Goal: Information Seeking & Learning: Check status

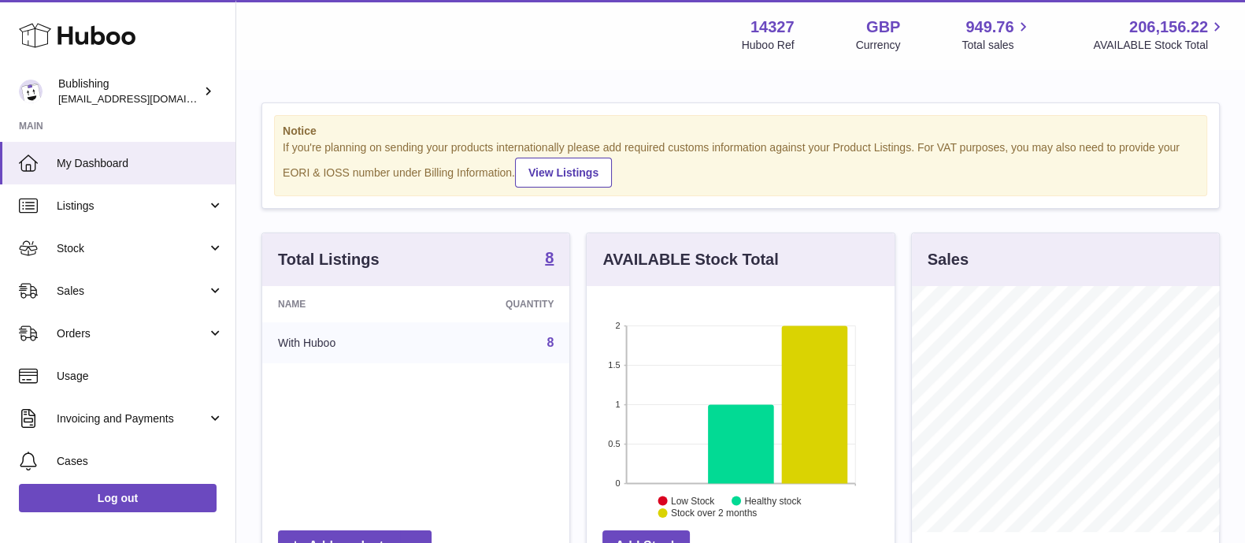
scroll to position [246, 306]
click at [98, 309] on link "Sales" at bounding box center [118, 290] width 236 height 43
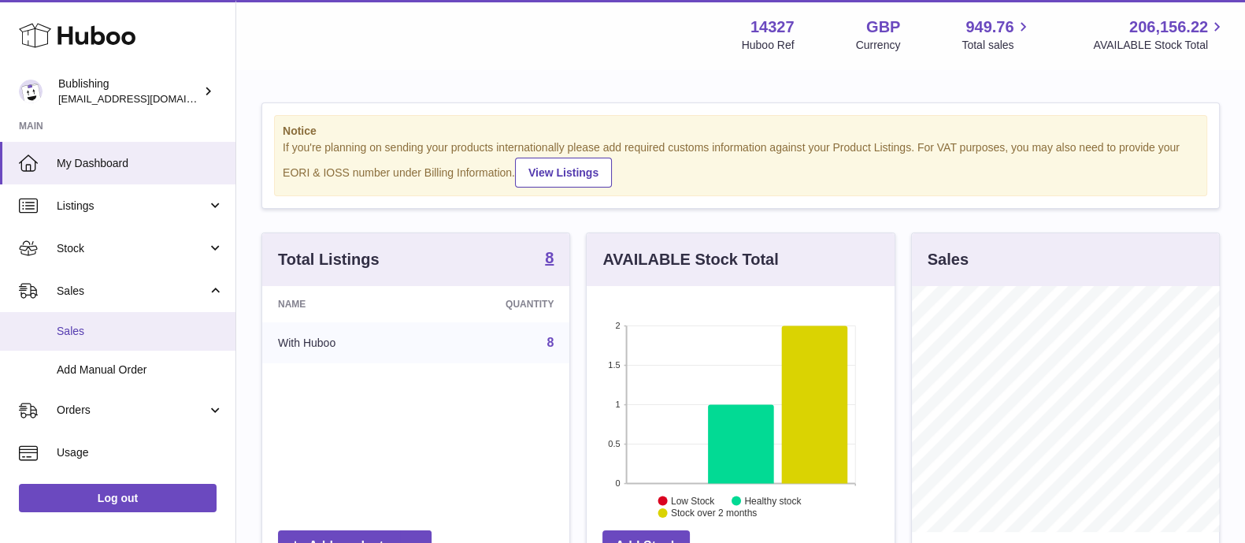
click at [109, 322] on link "Sales" at bounding box center [118, 331] width 236 height 39
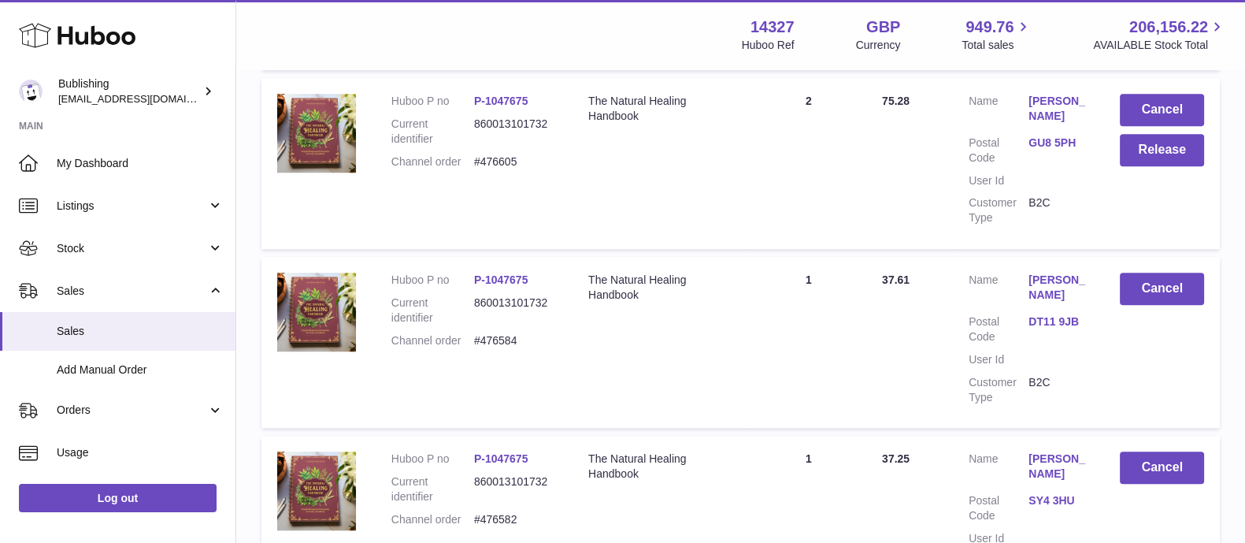
scroll to position [1777, 0]
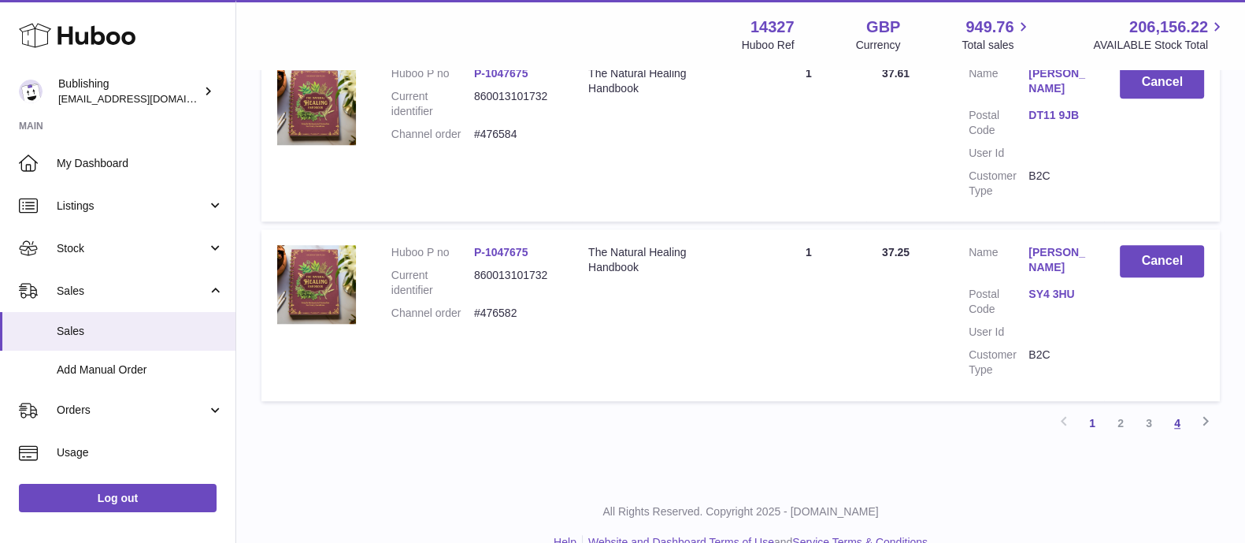
click at [1174, 409] on link "4" at bounding box center [1177, 423] width 28 height 28
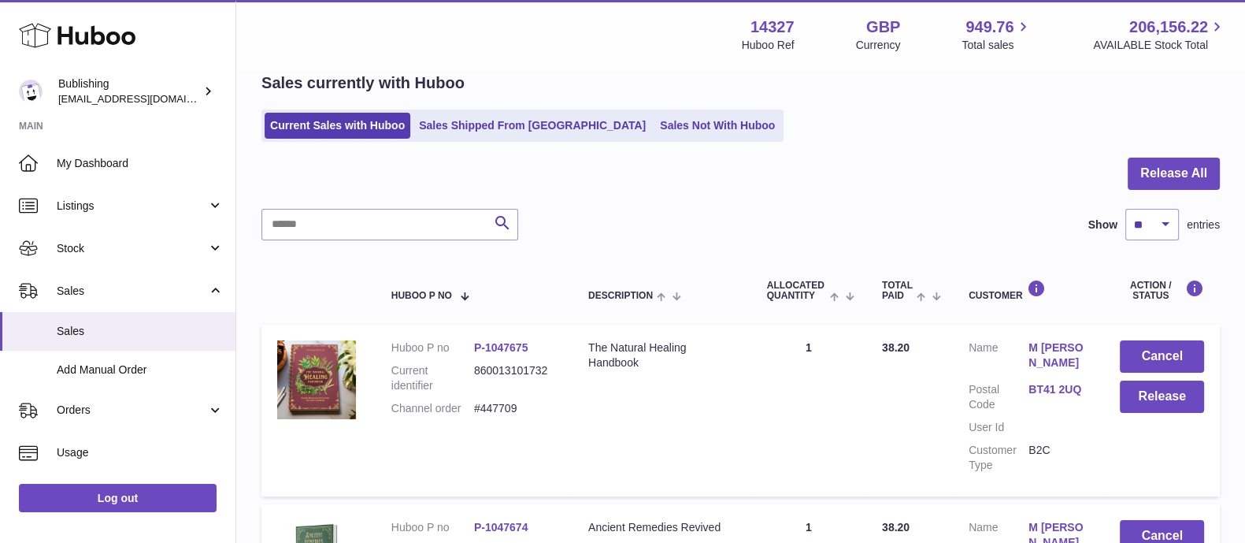
scroll to position [405, 0]
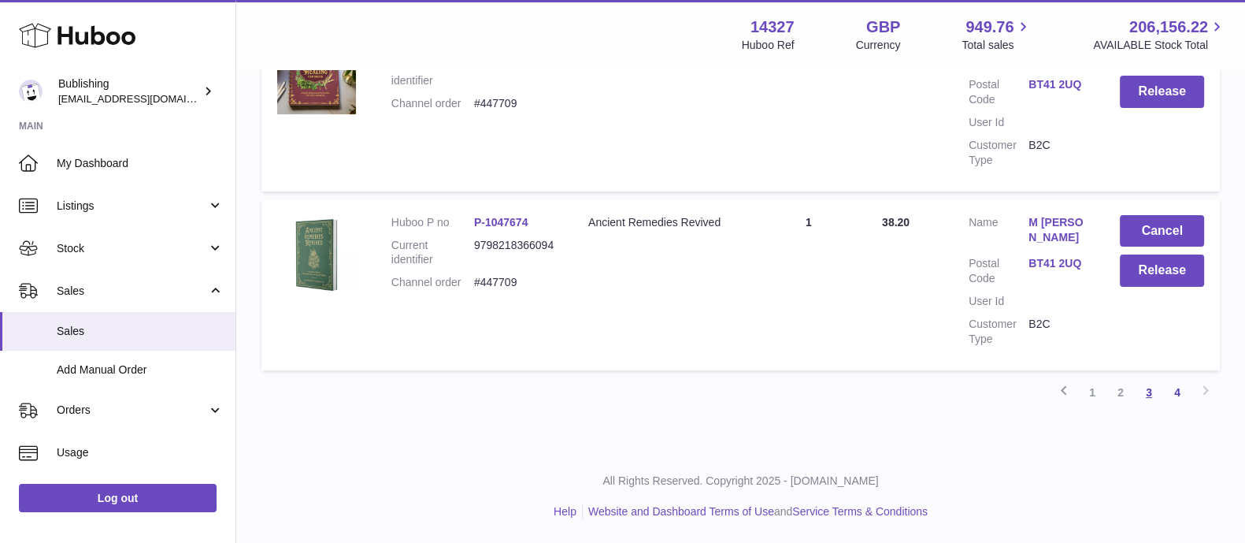
click at [1152, 399] on link "3" at bounding box center [1149, 392] width 28 height 28
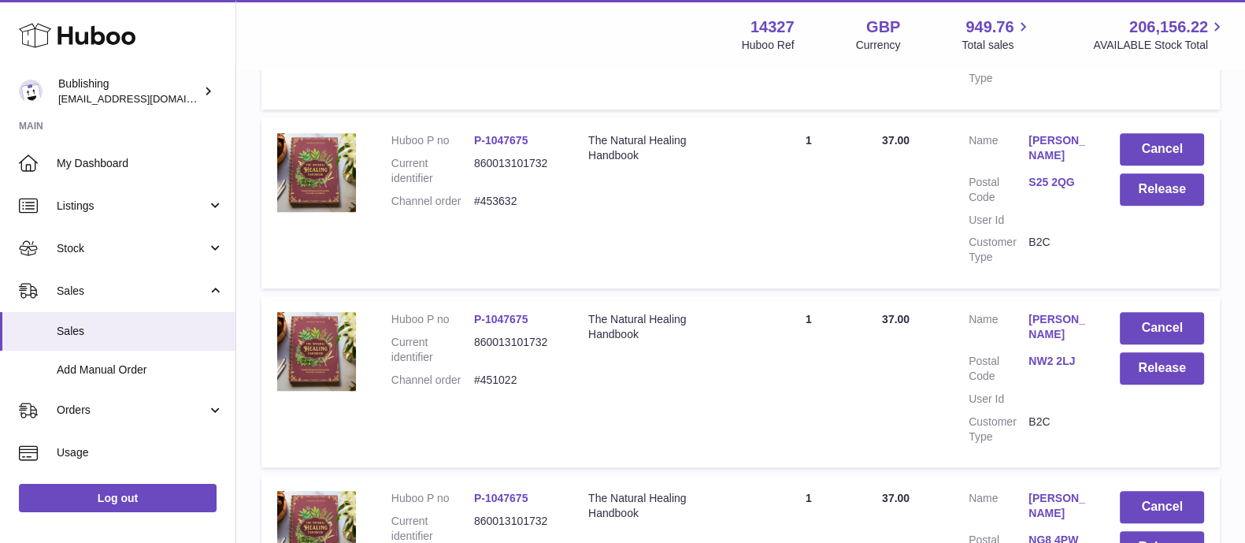
scroll to position [1792, 0]
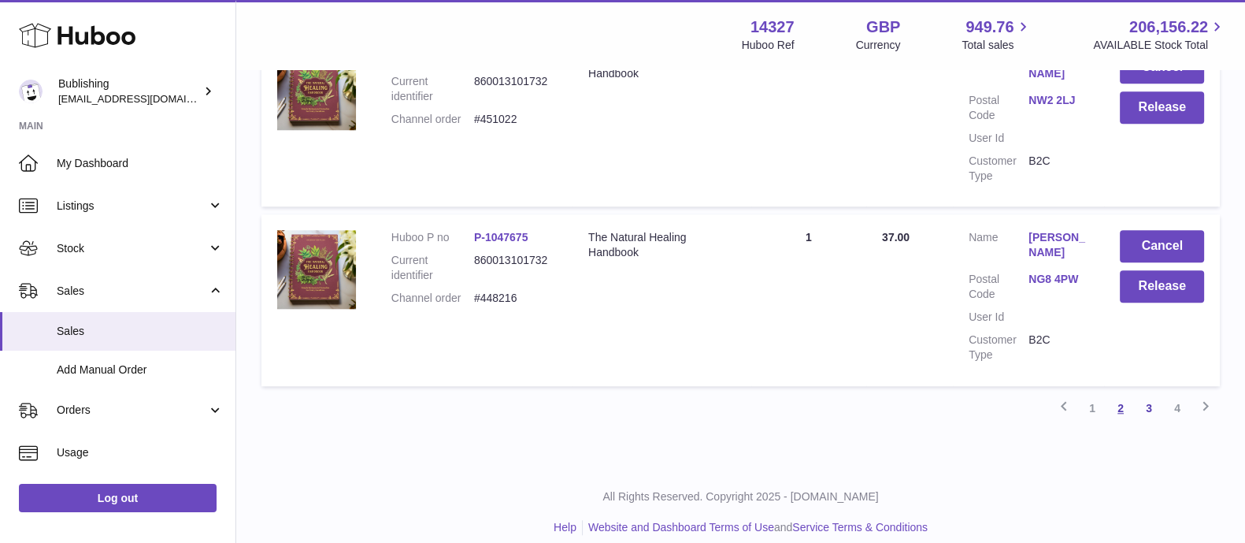
click at [1126, 400] on link "2" at bounding box center [1121, 408] width 28 height 28
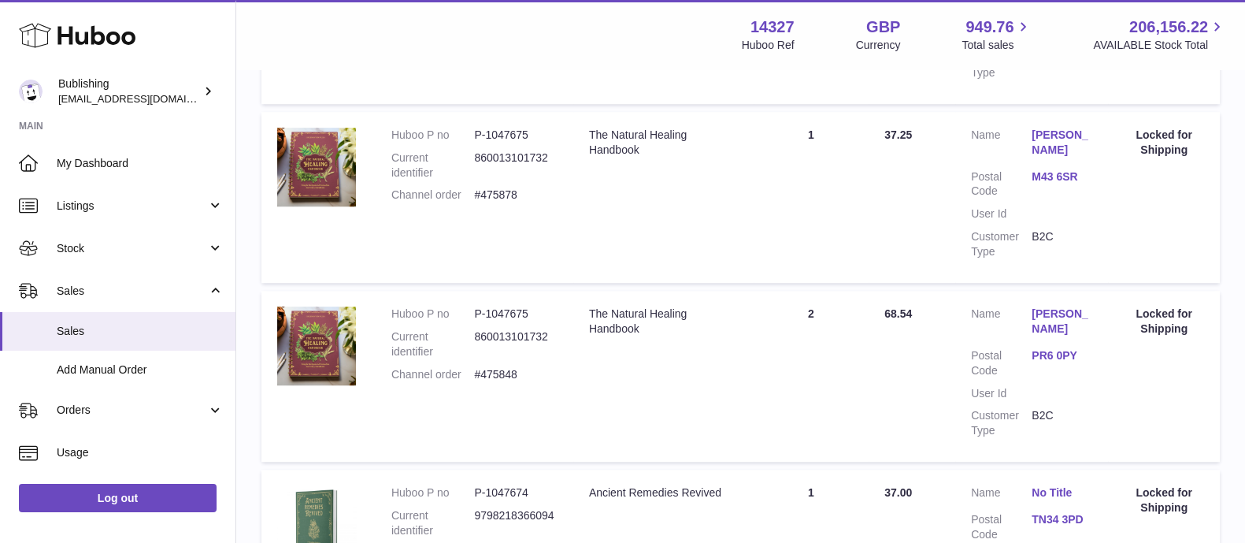
scroll to position [1792, 0]
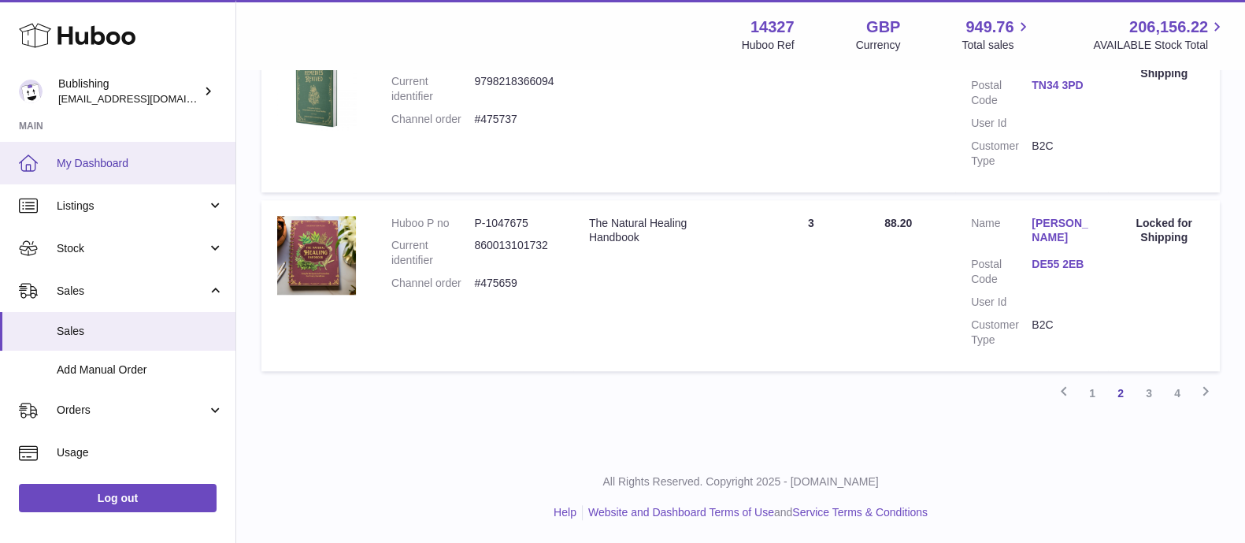
click at [78, 176] on link "My Dashboard" at bounding box center [118, 163] width 236 height 43
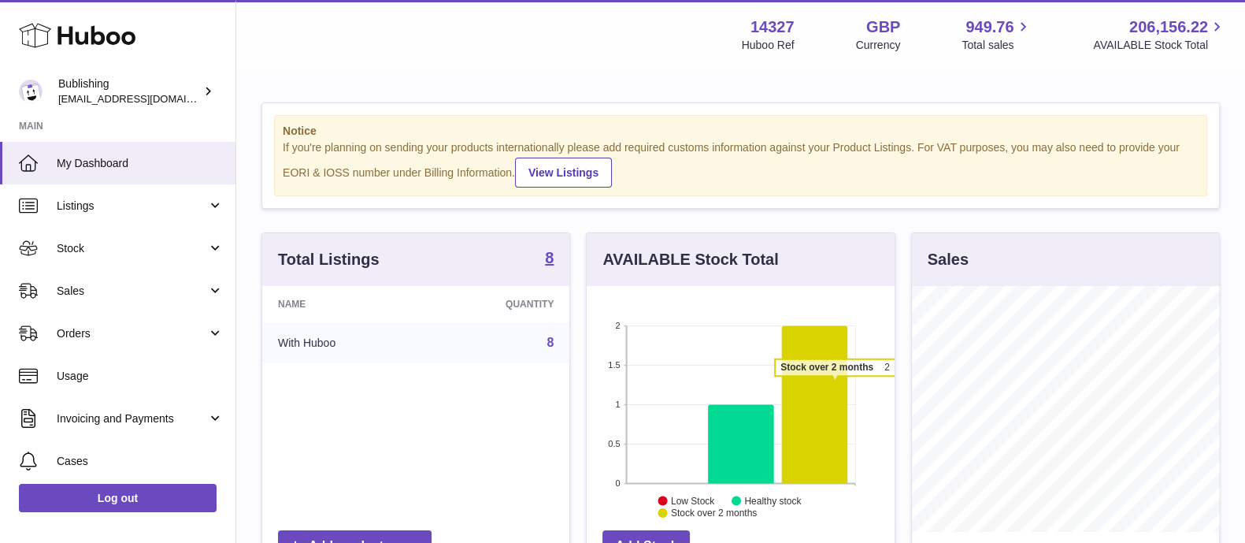
scroll to position [246, 306]
click at [899, 365] on div "AVAILABLE Stock Total 2 1.5 1 0.5 0 Stock over 2 months 2 Low Stock Healthy sto…" at bounding box center [740, 413] width 325 height 362
click at [899, 357] on div "AVAILABLE Stock Total 2 1.5 1 0.5 0 Stock over 2 months 2 Low Stock Healthy sto…" at bounding box center [740, 413] width 325 height 362
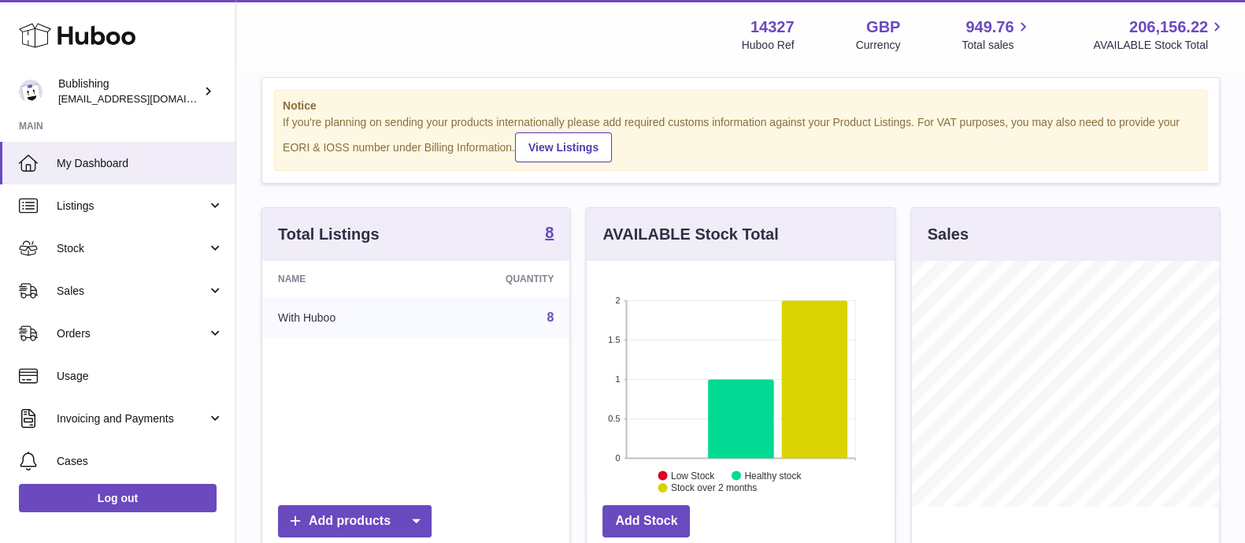
scroll to position [28, 0]
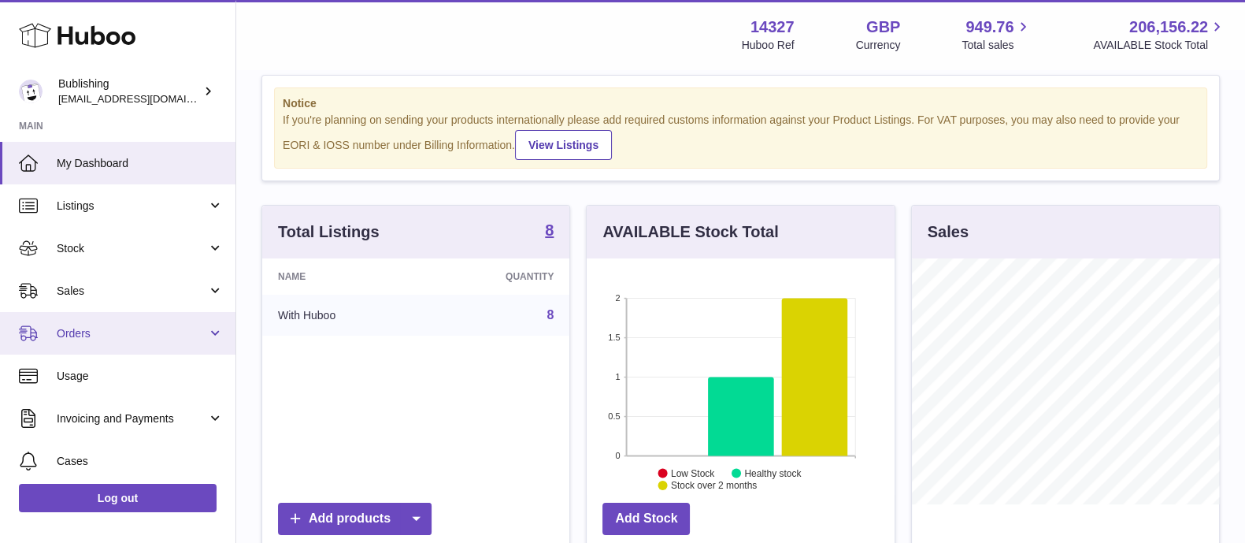
click at [91, 331] on span "Orders" at bounding box center [132, 333] width 150 height 15
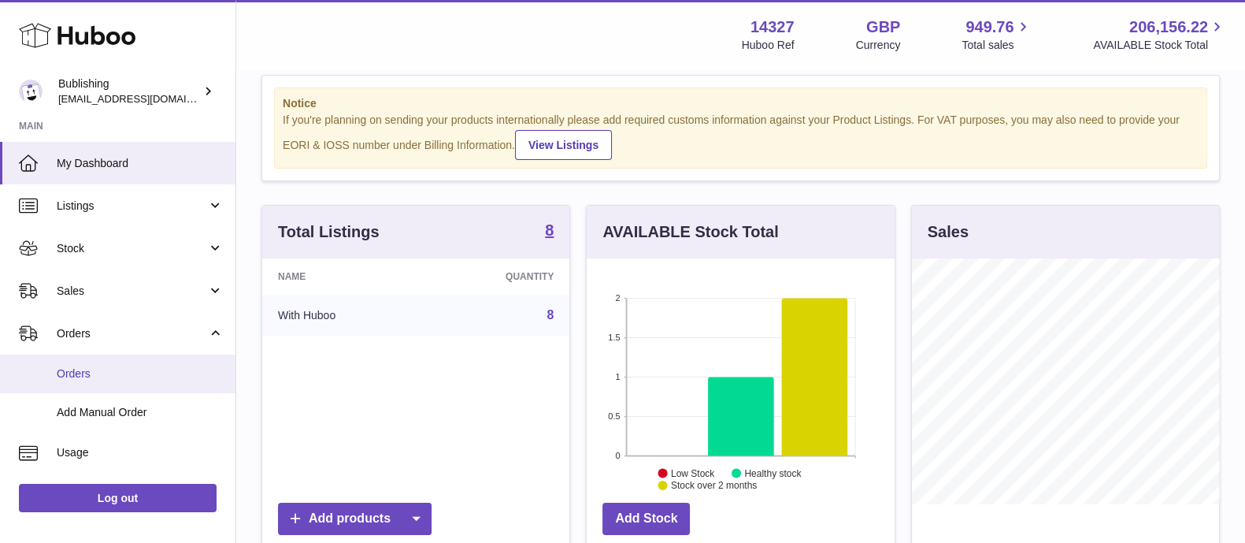
click at [93, 366] on span "Orders" at bounding box center [140, 373] width 167 height 15
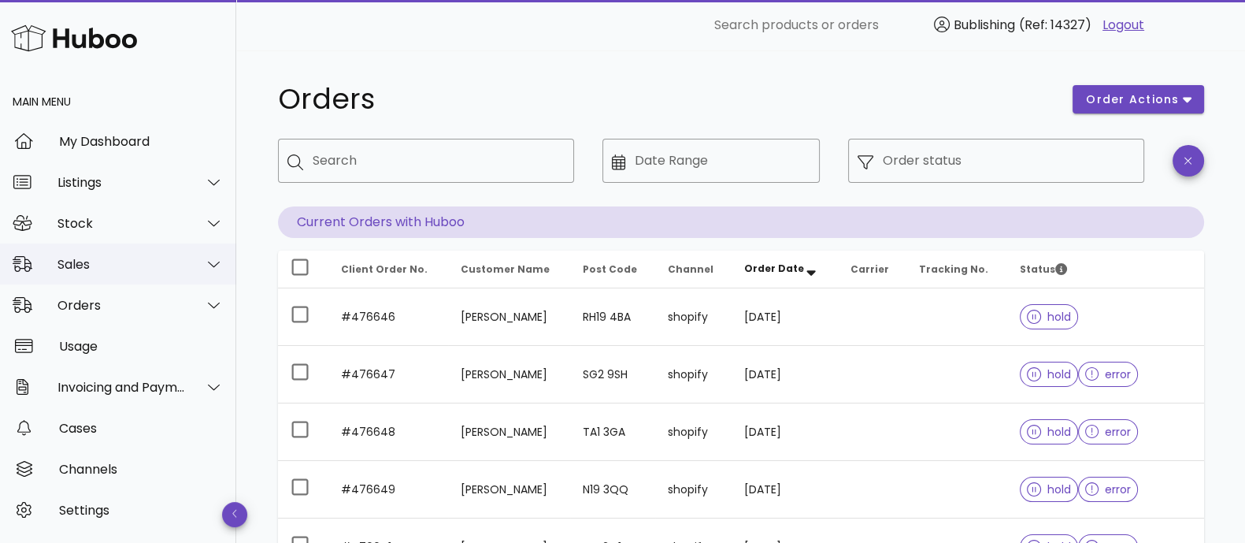
click at [108, 269] on div "Sales" at bounding box center [122, 264] width 128 height 15
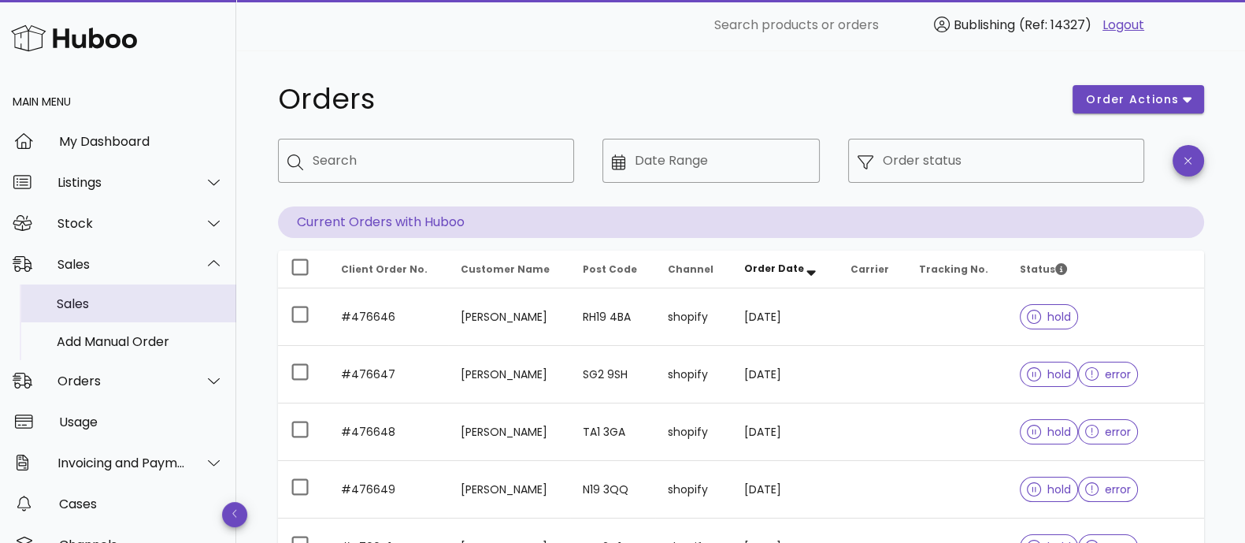
click at [95, 311] on div "Sales" at bounding box center [140, 304] width 167 height 34
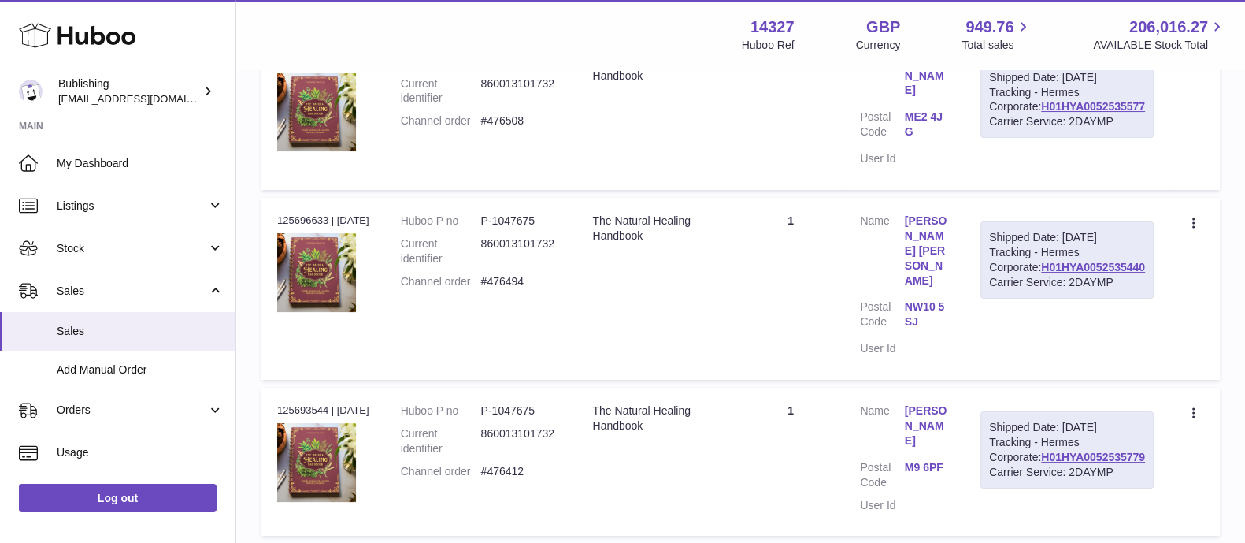
scroll to position [336, 0]
click at [133, 171] on link "My Dashboard" at bounding box center [118, 163] width 236 height 43
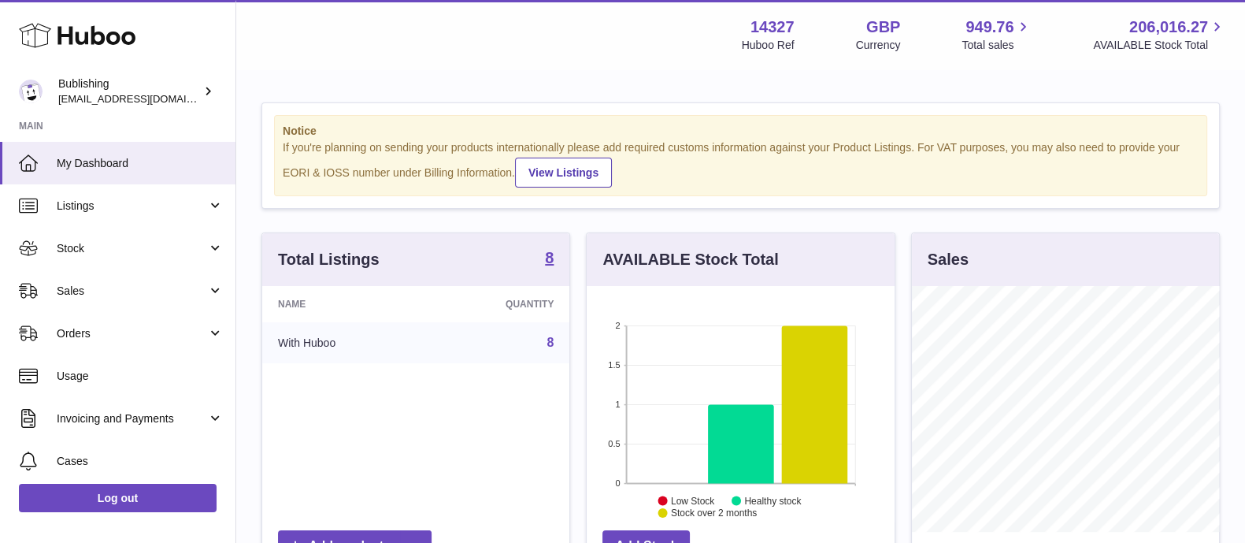
click at [551, 343] on link "8" at bounding box center [550, 342] width 7 height 13
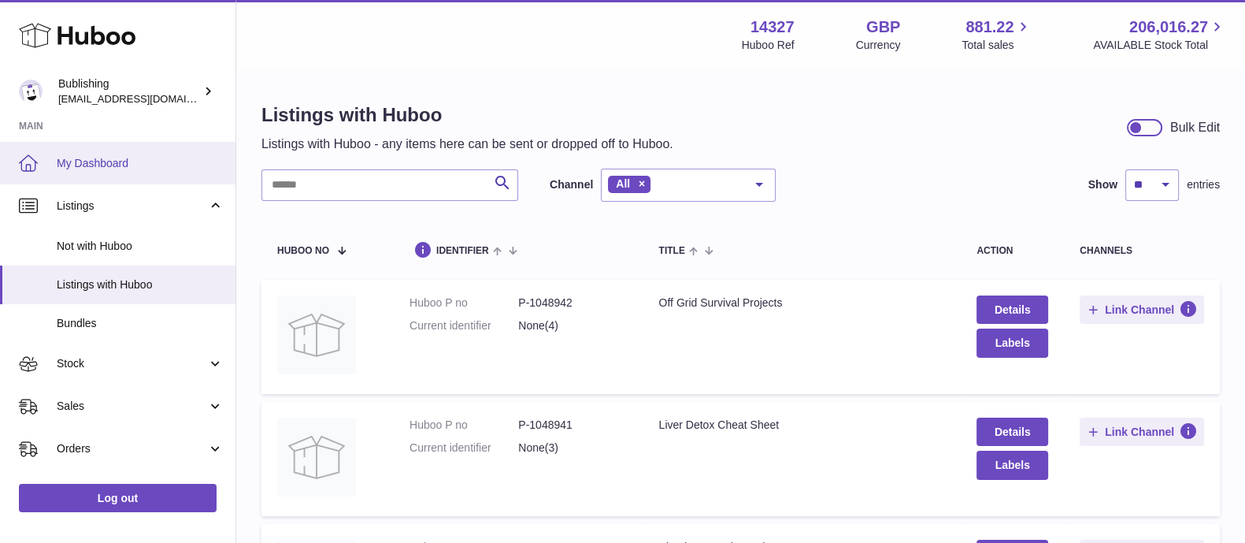
click at [154, 169] on span "My Dashboard" at bounding box center [140, 163] width 167 height 15
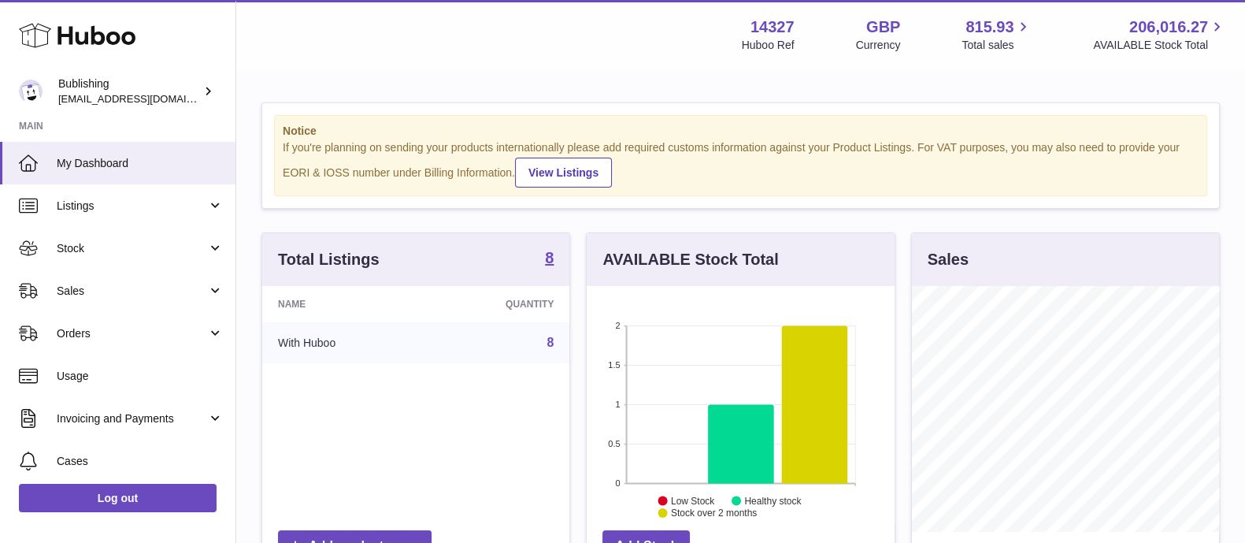
scroll to position [246, 306]
click at [283, 215] on div "Notice If you're planning on sending your products internationally please add r…" at bounding box center [740, 491] width 1009 height 840
click at [126, 281] on link "Sales" at bounding box center [118, 290] width 236 height 43
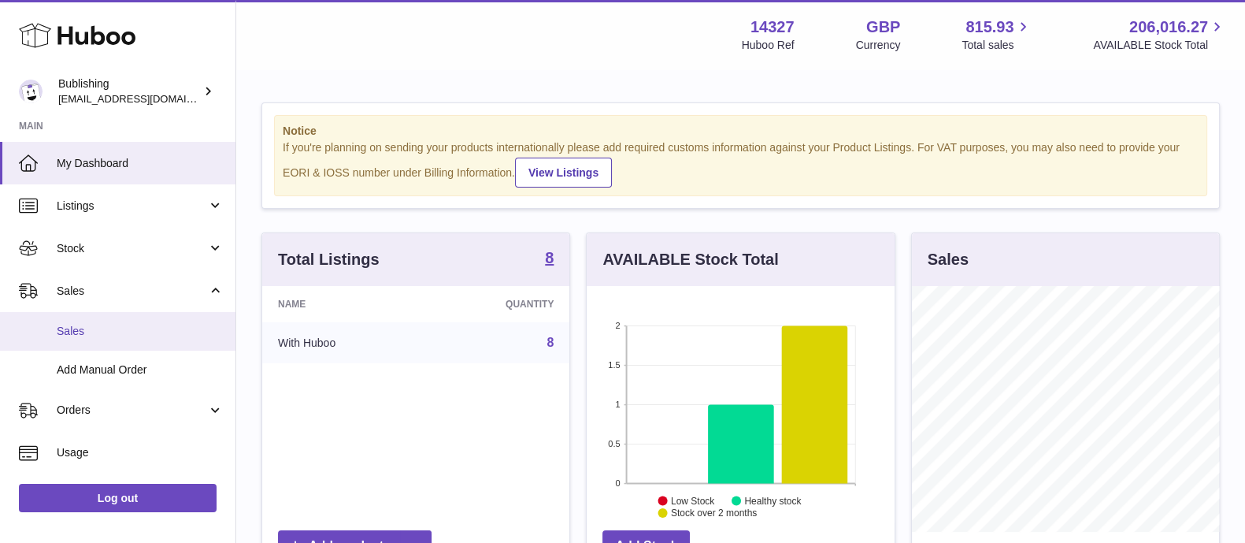
click at [112, 321] on link "Sales" at bounding box center [118, 331] width 236 height 39
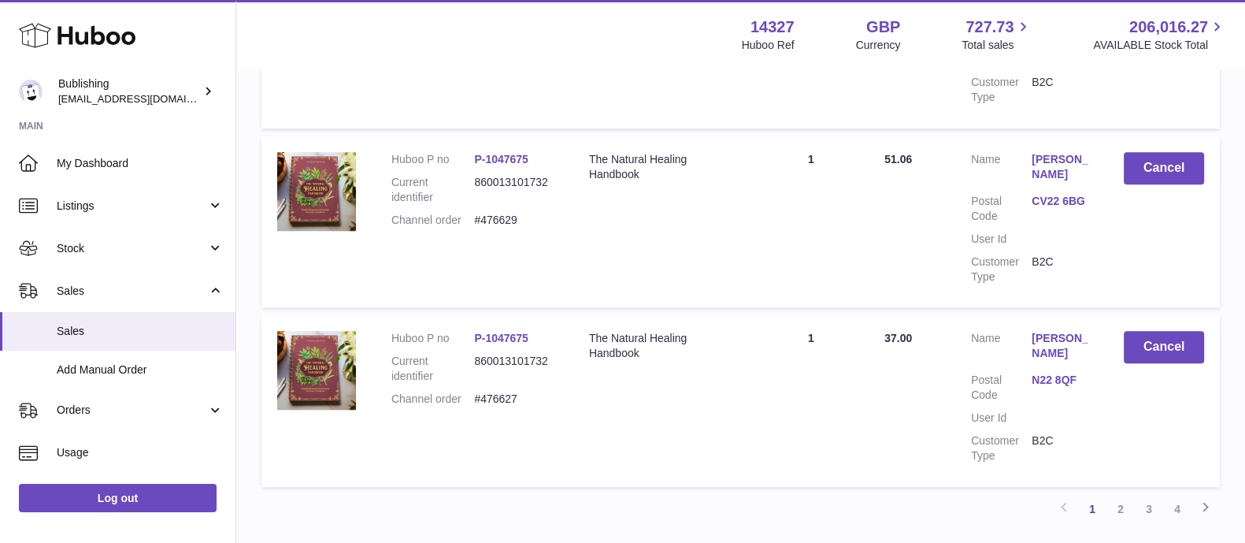
scroll to position [1792, 0]
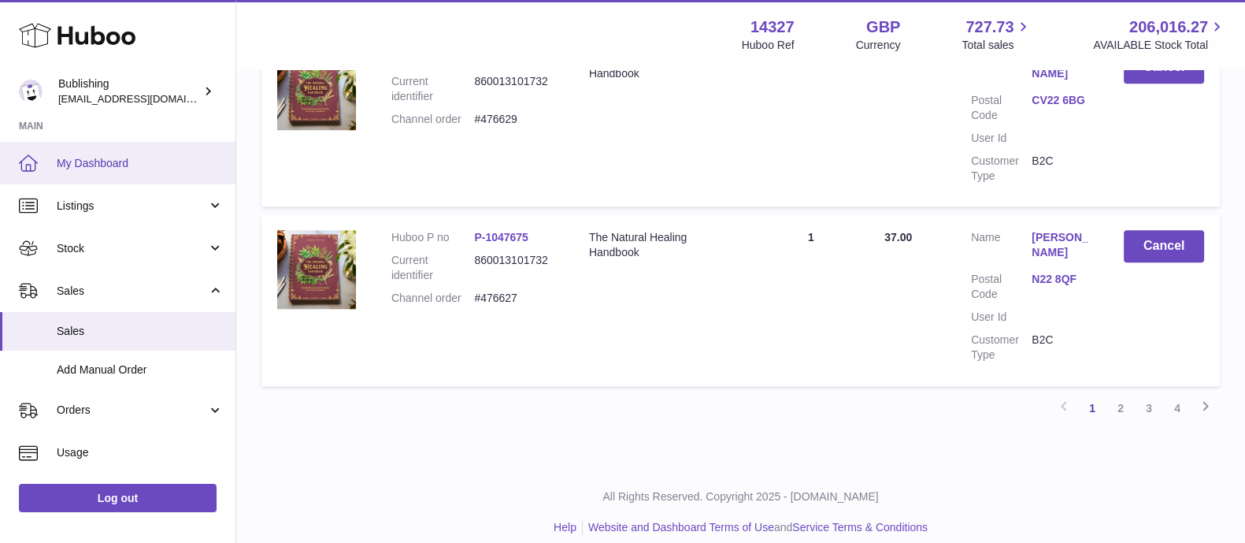
click at [113, 143] on link "My Dashboard" at bounding box center [118, 163] width 236 height 43
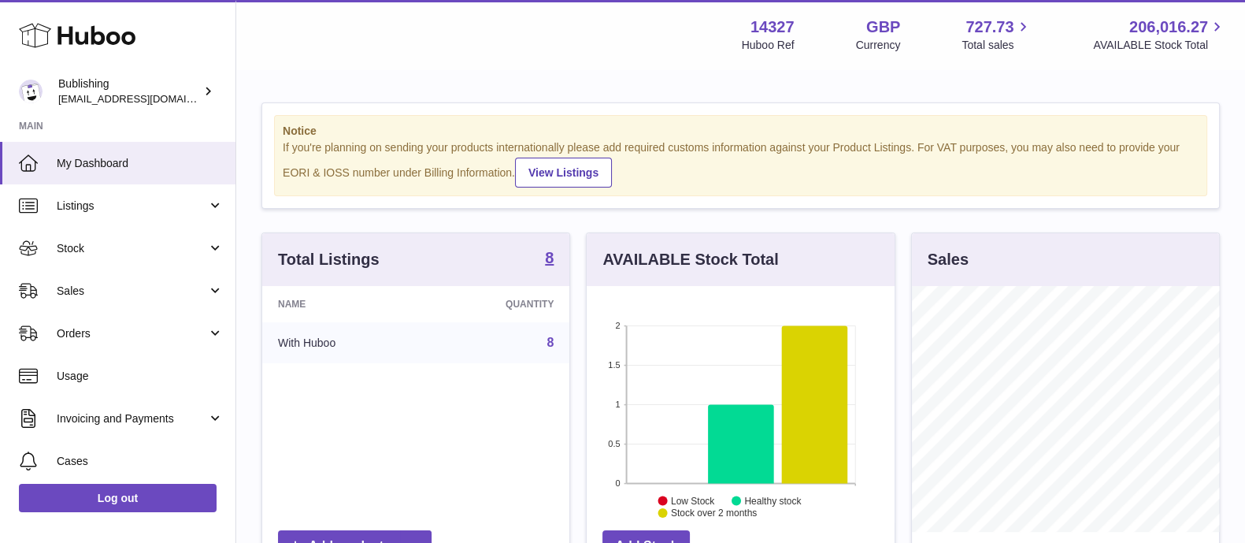
scroll to position [246, 306]
